Goal: Find specific page/section: Find specific page/section

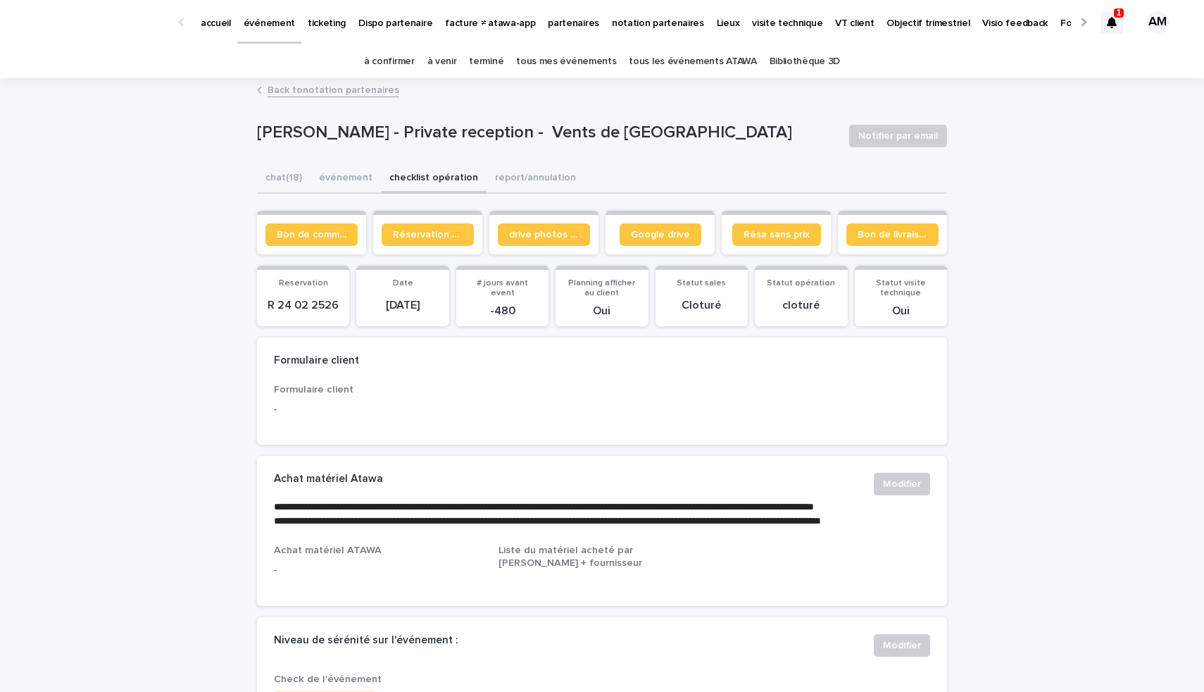
click at [570, 25] on p "partenaires" at bounding box center [573, 15] width 51 height 30
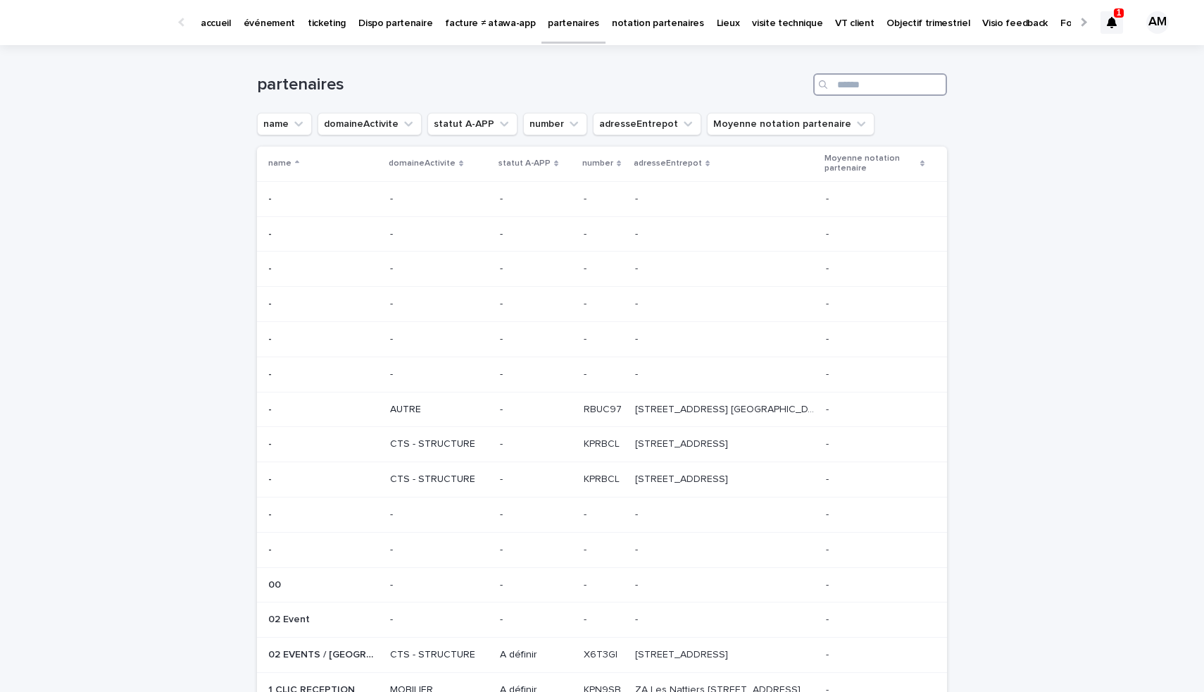
click at [863, 85] on input "Search" at bounding box center [880, 84] width 134 height 23
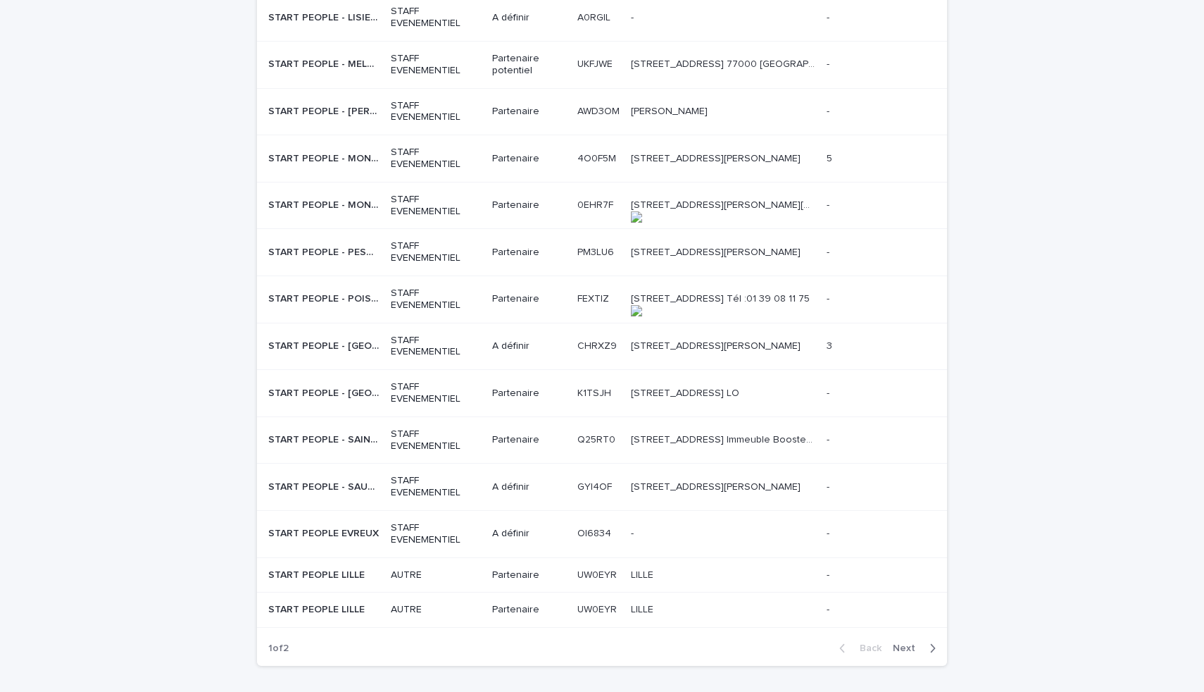
scroll to position [1022, 0]
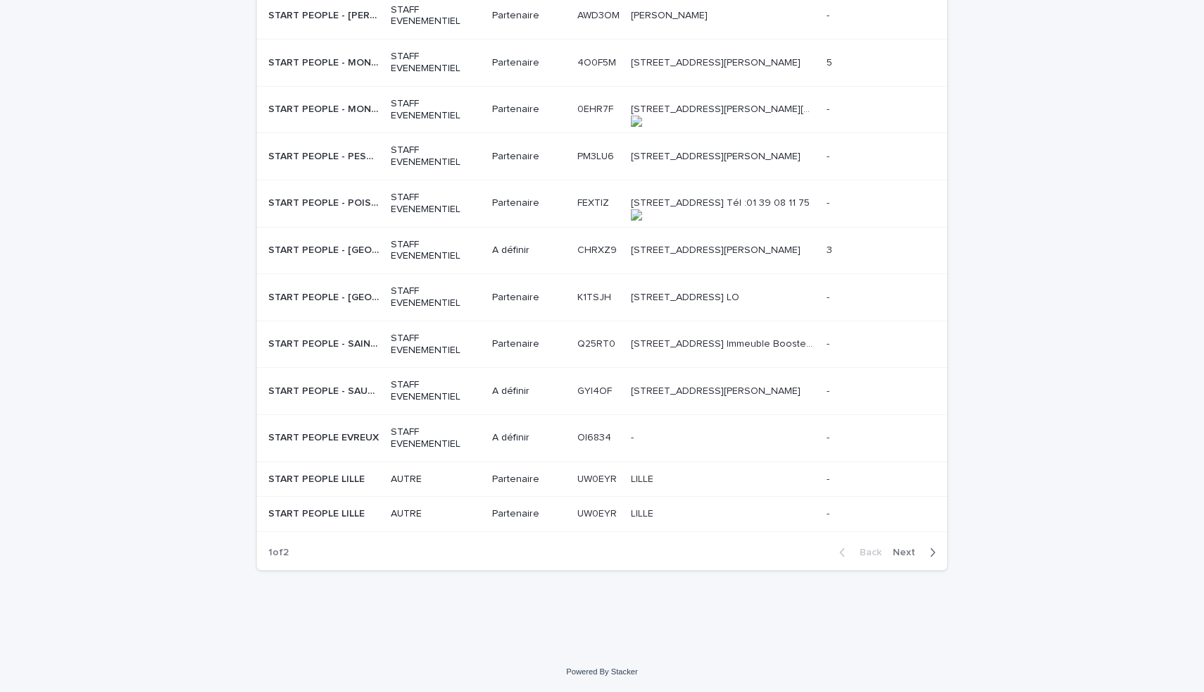
type input "*****"
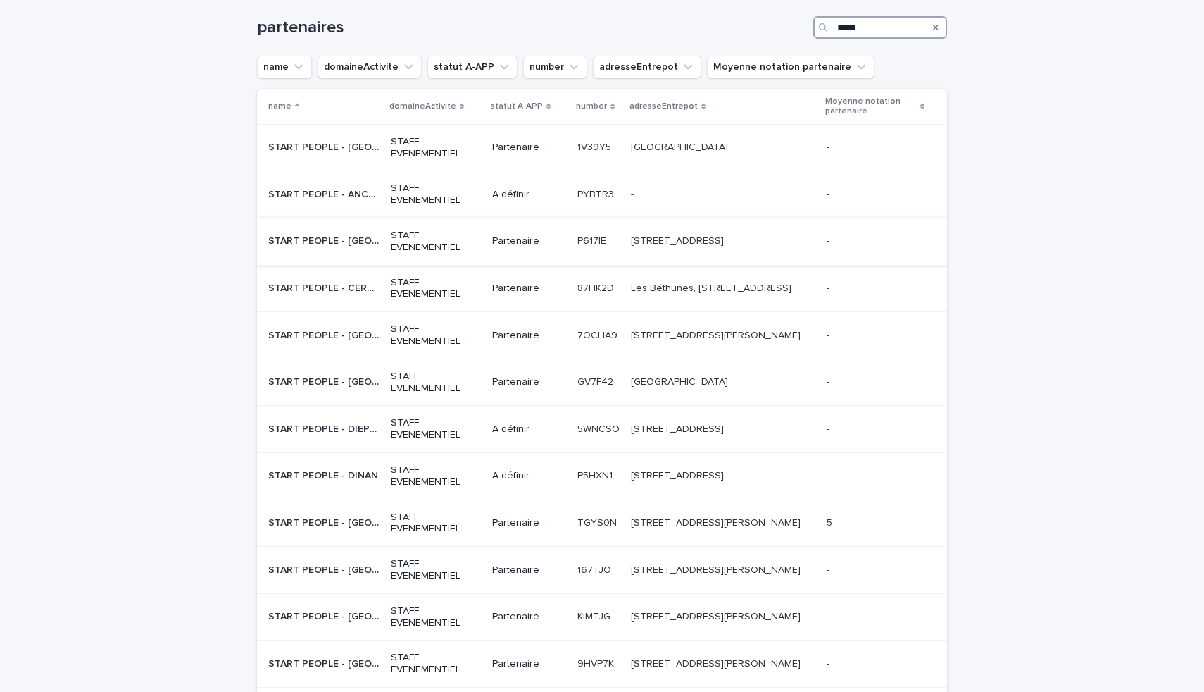
scroll to position [58, 0]
click at [286, 282] on p "START PEOPLE - CERGY" at bounding box center [325, 285] width 114 height 15
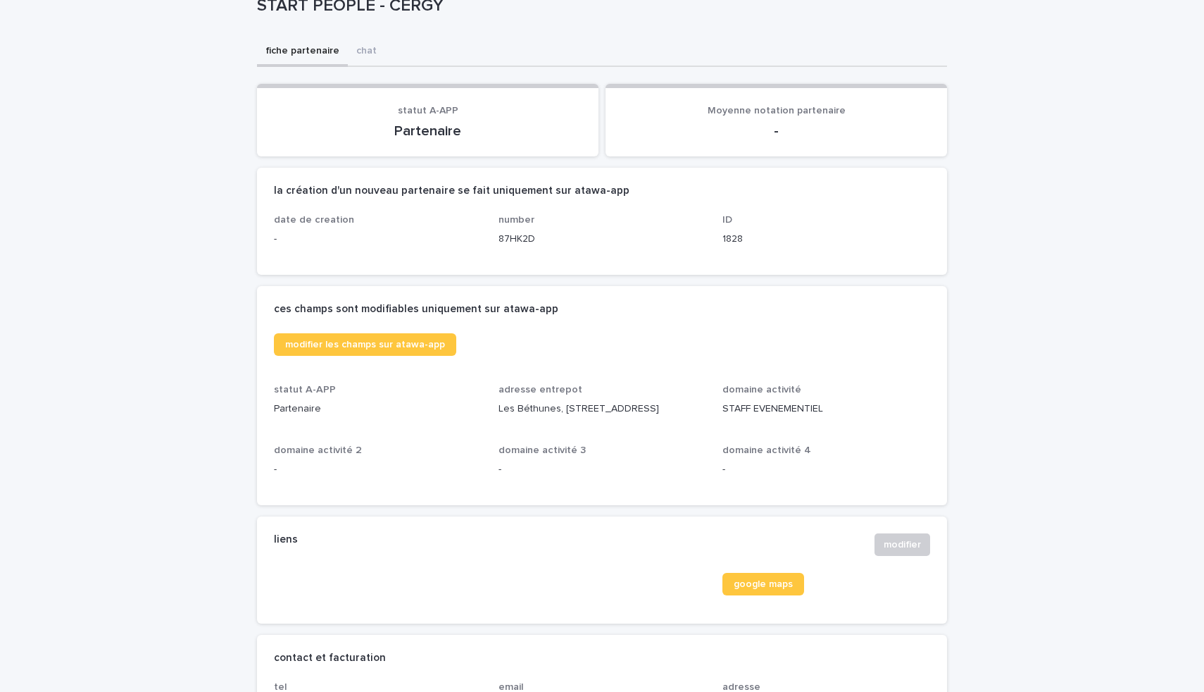
scroll to position [97, 0]
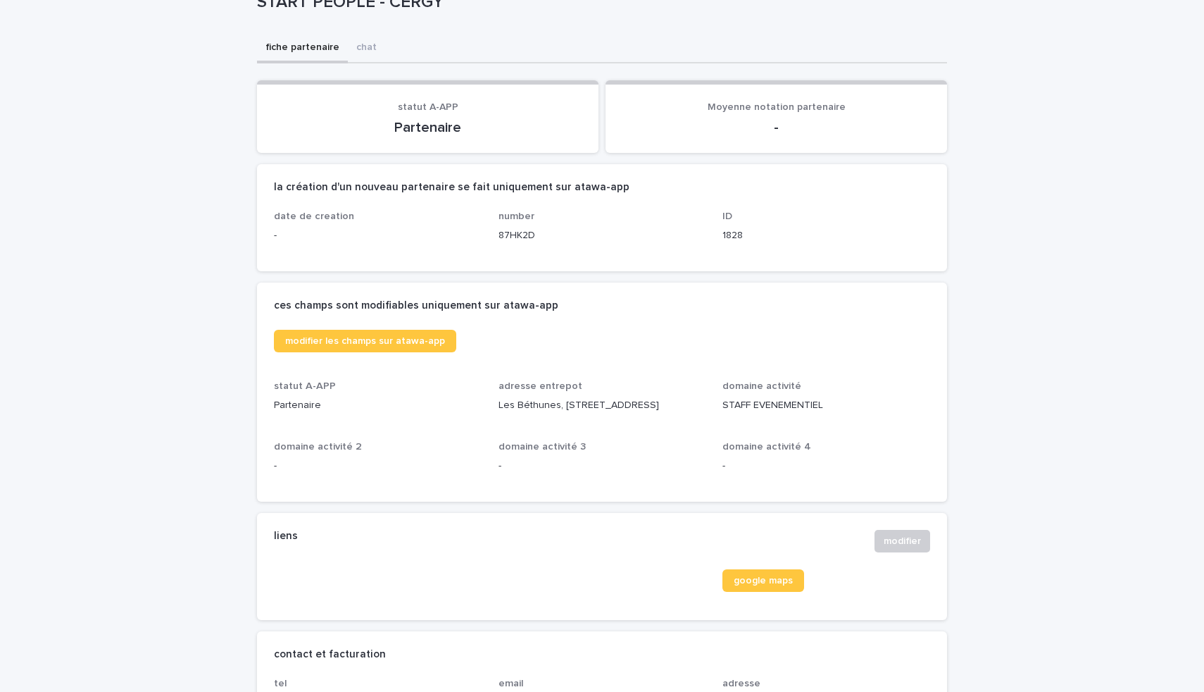
drag, startPoint x: 549, startPoint y: 432, endPoint x: 488, endPoint y: 412, distance: 64.4
click at [488, 412] on div "modifier les champs sur atawa-app statut A-APP Partenaire adresse entrepot Les …" at bounding box center [602, 407] width 656 height 155
copy p "Les Béthunes, 2 Rue du Rapporteur Immeuble Booster, Bureau 103, 95310 Saint-Oue…"
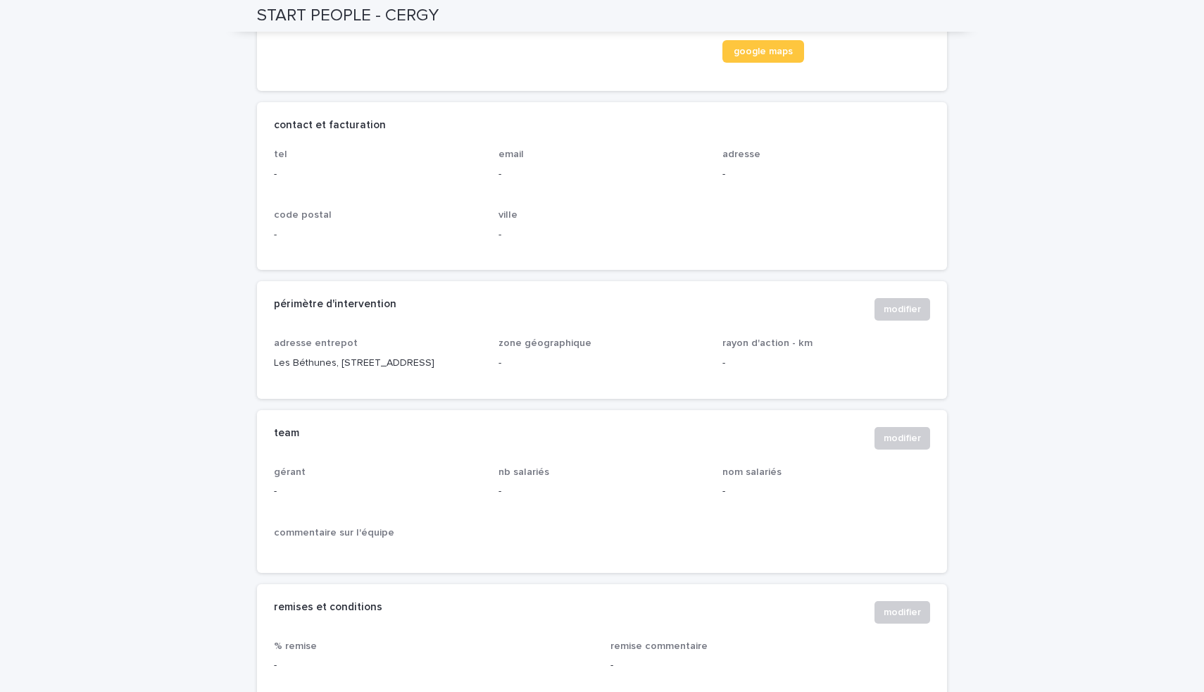
scroll to position [623, 0]
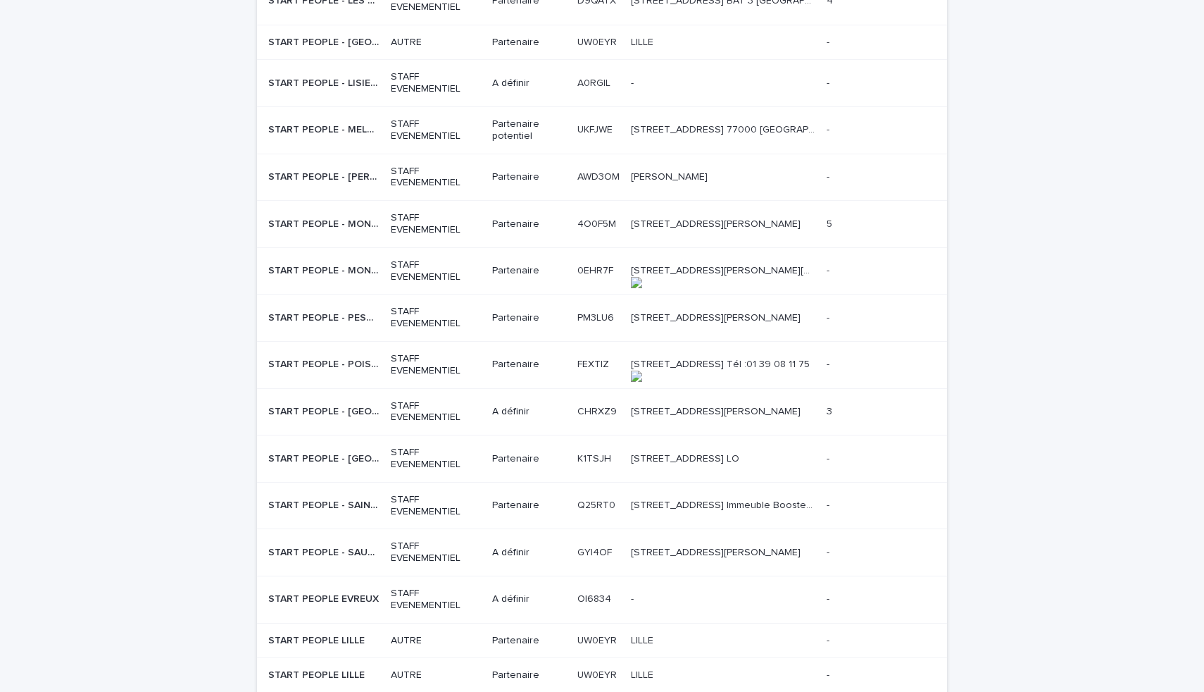
scroll to position [1022, 0]
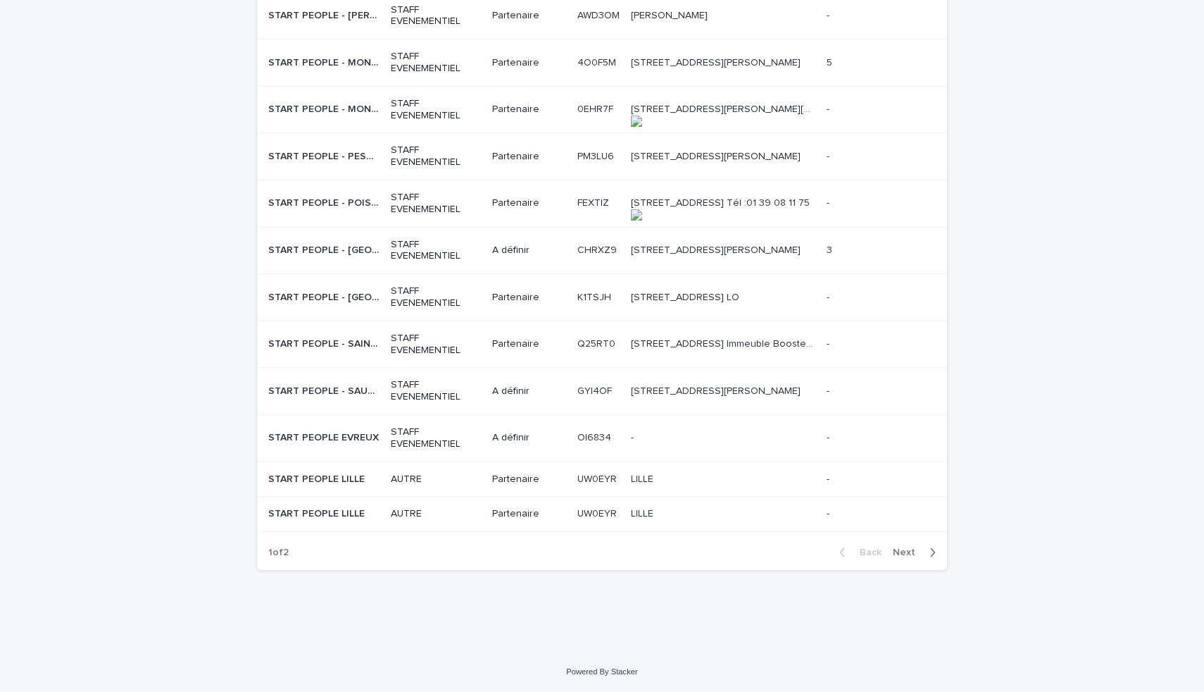
click at [349, 342] on p "START PEOPLE - SAINT OUEN L'AUMONE" at bounding box center [325, 342] width 114 height 15
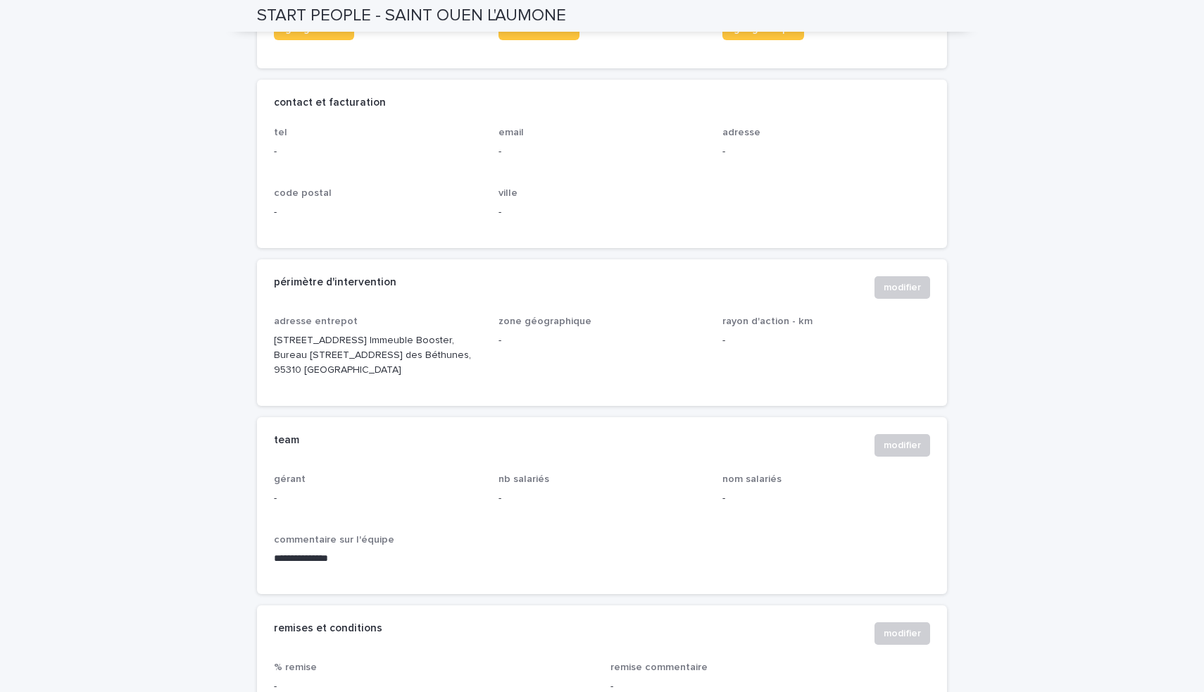
scroll to position [685, 0]
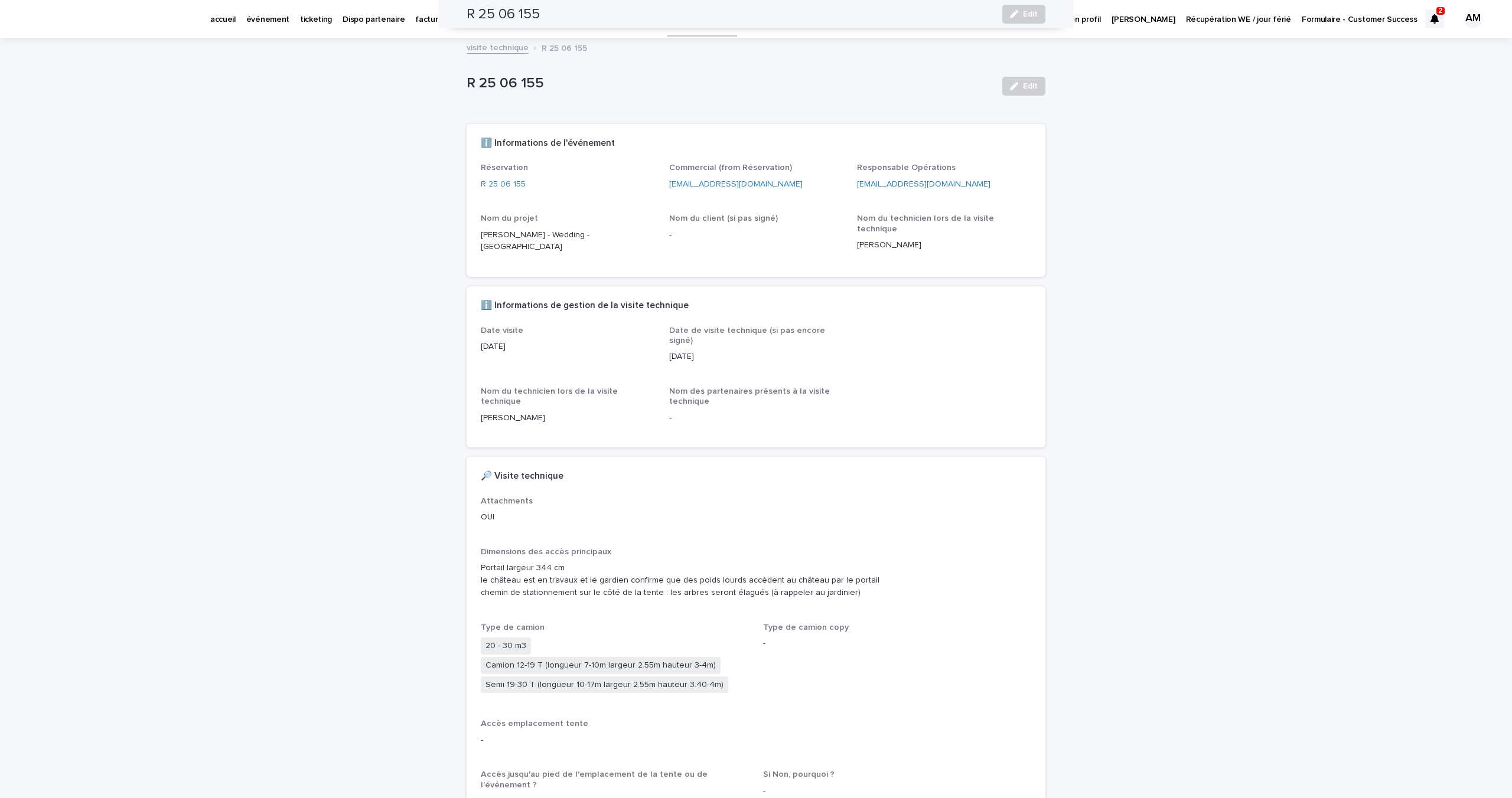
scroll to position [1321, 0]
